Goal: Task Accomplishment & Management: Manage account settings

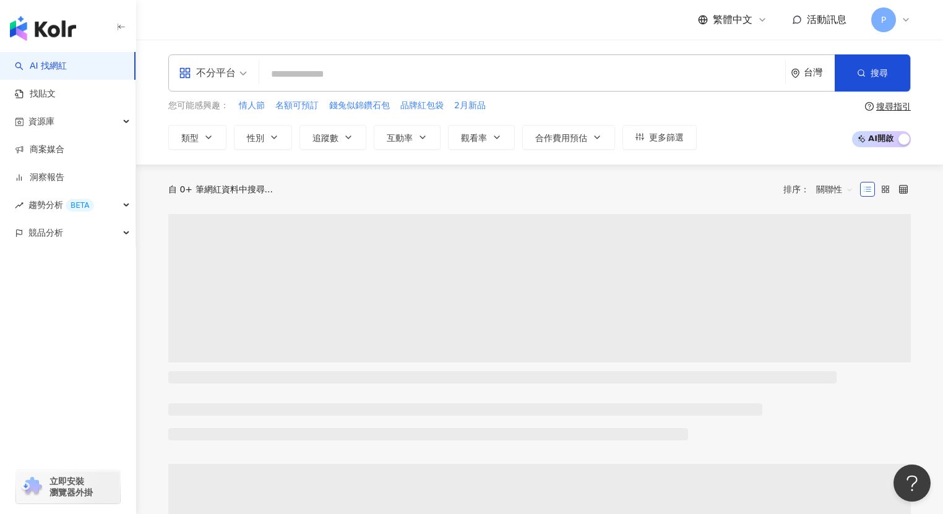
click at [904, 20] on icon at bounding box center [905, 20] width 10 height 10
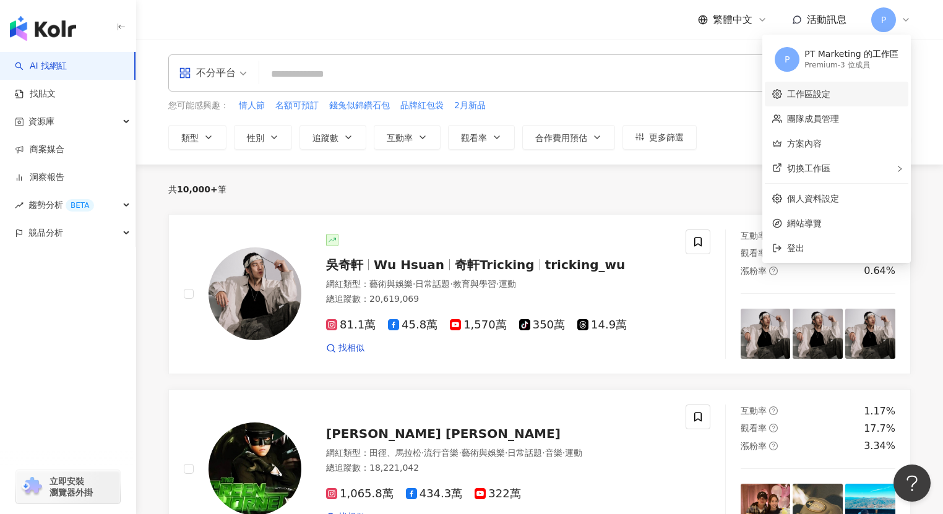
click at [808, 95] on link "工作區設定" at bounding box center [808, 94] width 43 height 10
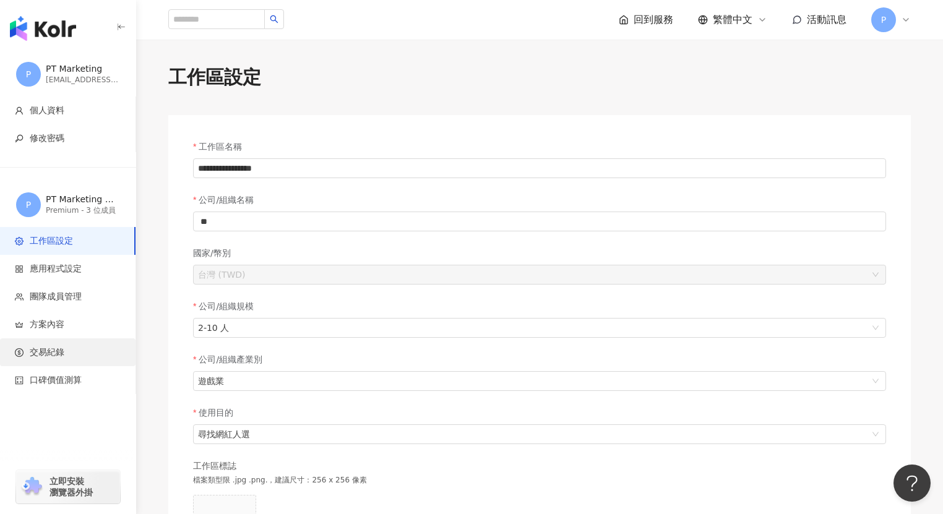
click at [59, 354] on span "交易紀錄" at bounding box center [47, 352] width 35 height 12
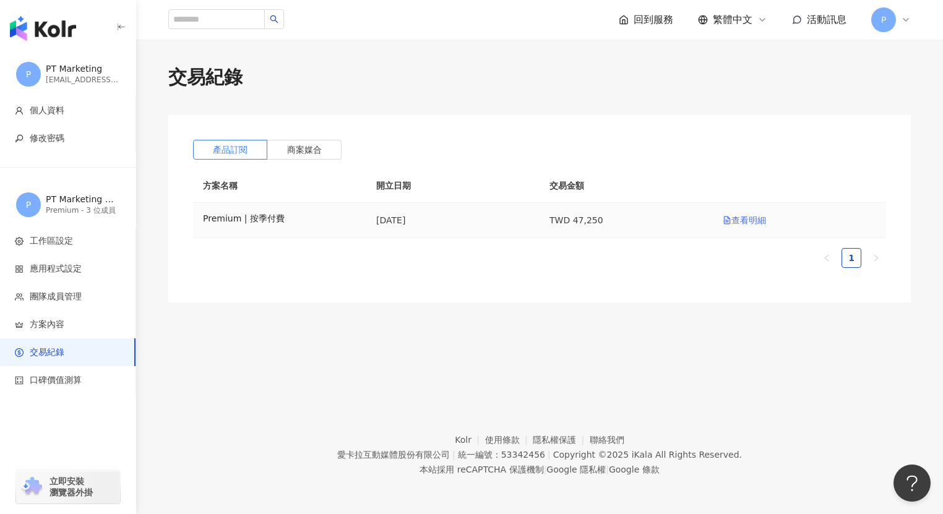
click at [741, 223] on link "查看明細" at bounding box center [743, 220] width 43 height 10
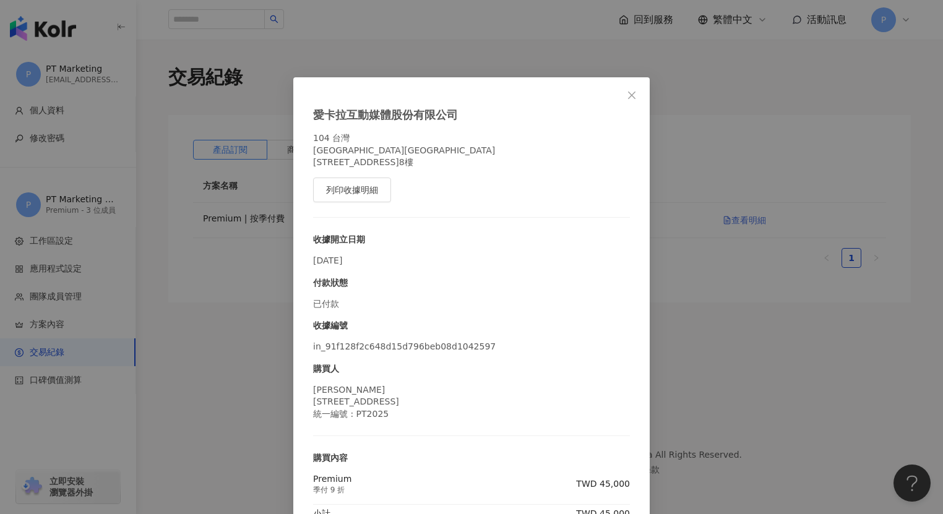
scroll to position [77, 0]
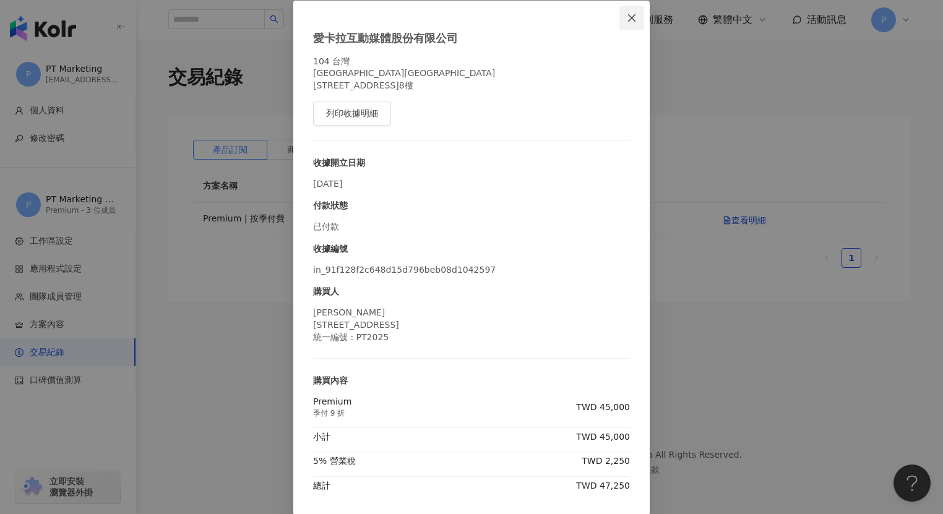
click at [630, 19] on icon "close" at bounding box center [631, 17] width 7 height 7
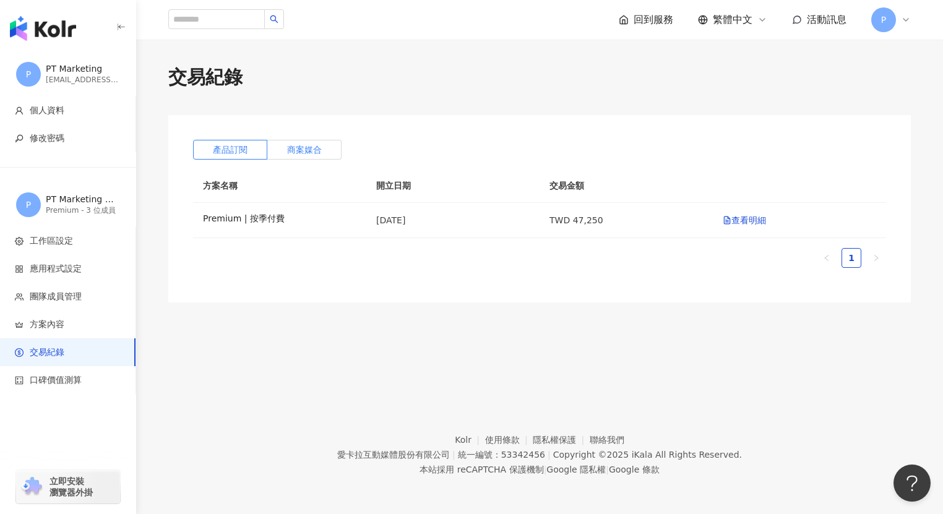
click at [327, 150] on label "商案媒合" at bounding box center [304, 150] width 74 height 20
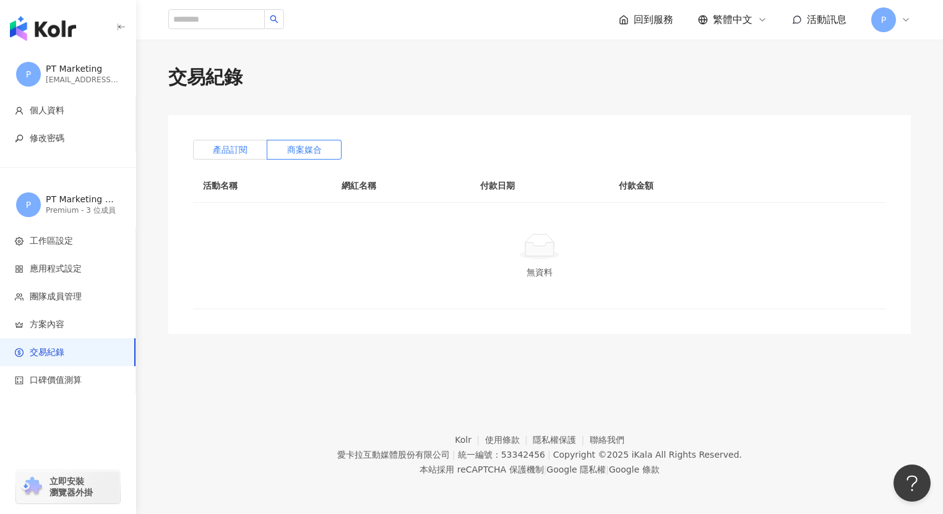
click at [223, 151] on span "產品訂閱" at bounding box center [230, 150] width 35 height 10
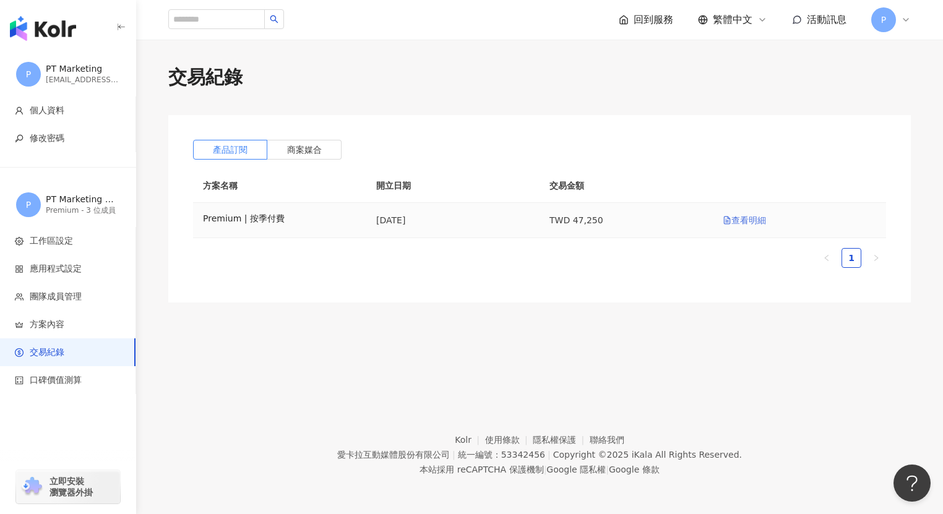
click at [759, 221] on link "查看明細" at bounding box center [743, 220] width 43 height 10
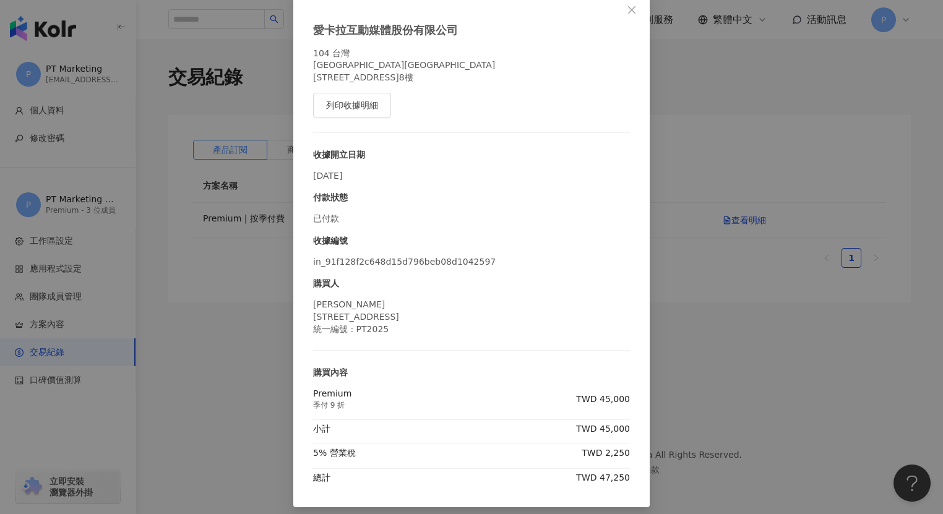
scroll to position [83, 0]
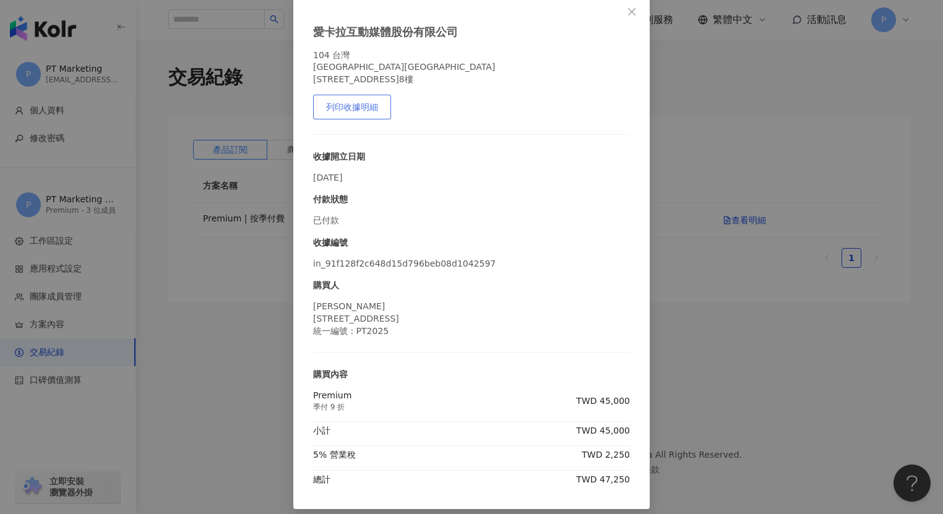
click at [354, 113] on button "列印收據明細" at bounding box center [352, 107] width 78 height 25
click at [732, 169] on div "愛[PERSON_NAME]互動媒體股份有限公司 104 台灣 [STREET_ADDRESS]8樓 列印收據明細 收據開立日期 [DATE] 付款狀態 已付…" at bounding box center [471, 257] width 943 height 514
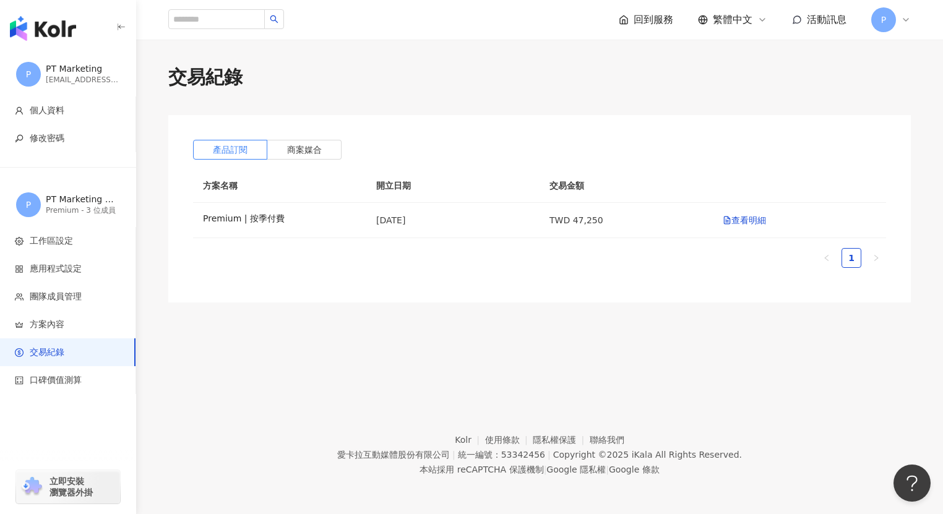
scroll to position [16, 0]
click at [899, 14] on div "P" at bounding box center [891, 19] width 40 height 25
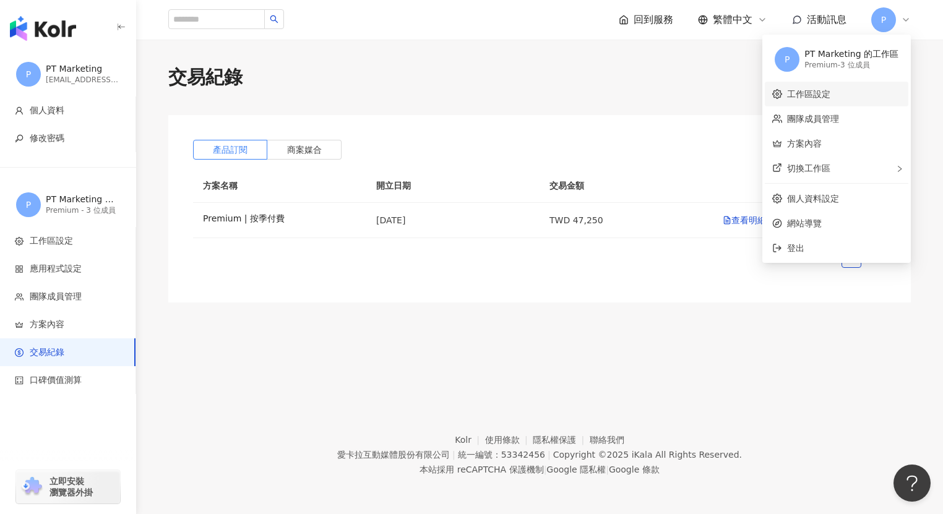
click at [830, 96] on link "工作區設定" at bounding box center [808, 94] width 43 height 10
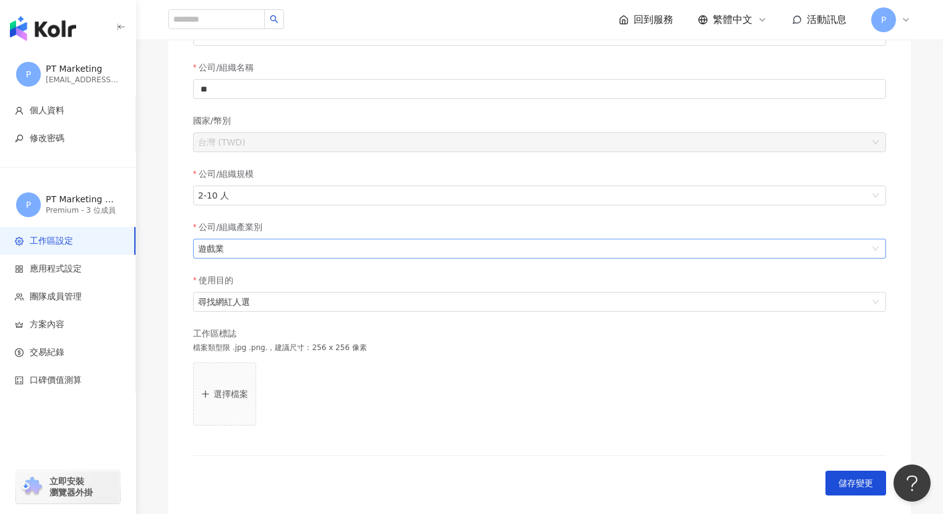
scroll to position [133, 0]
